Goal: Find specific page/section: Find specific page/section

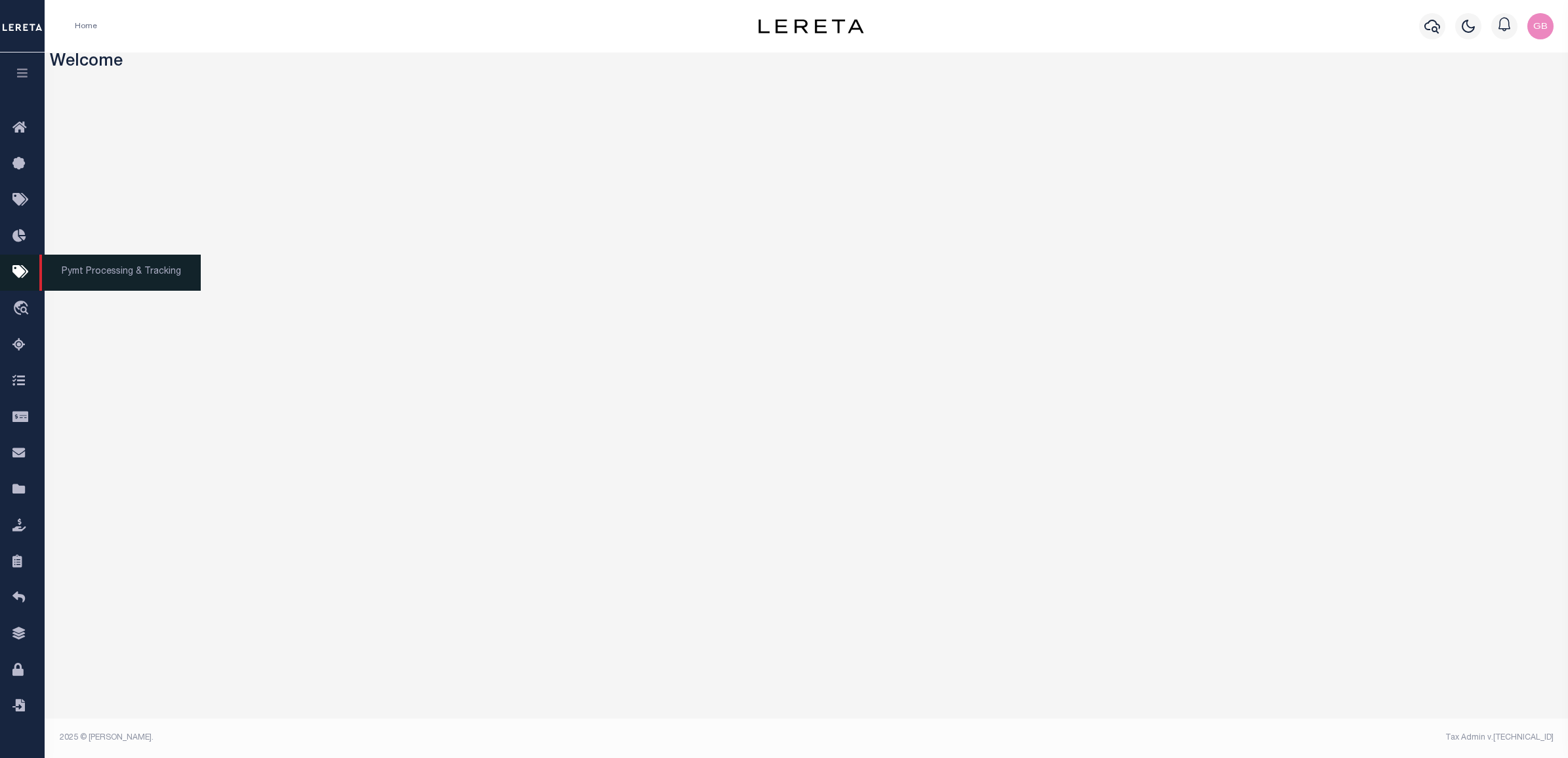
click at [14, 275] on icon at bounding box center [22, 273] width 21 height 16
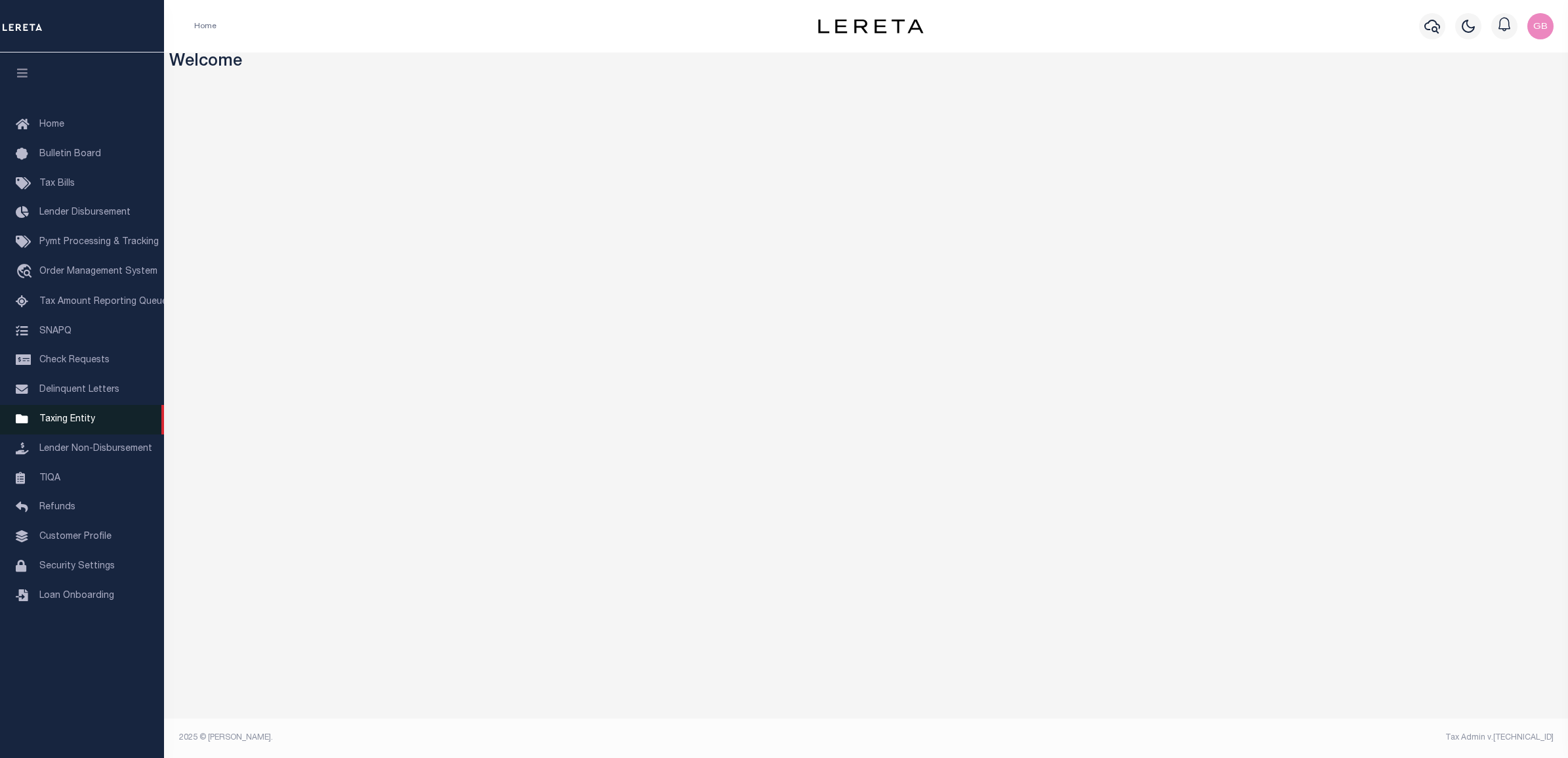
drag, startPoint x: 79, startPoint y: 426, endPoint x: 85, endPoint y: 424, distance: 6.3
click at [79, 424] on span "Taxing Entity" at bounding box center [67, 420] width 56 height 9
